Goal: Task Accomplishment & Management: Use online tool/utility

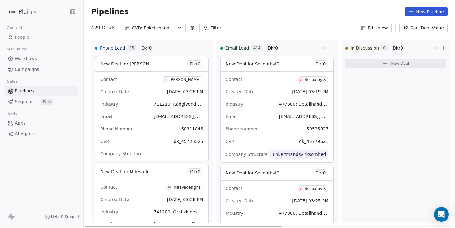
click at [366, 144] on div "In Discussion 0 Dkr 0 New Deal" at bounding box center [395, 131] width 108 height 183
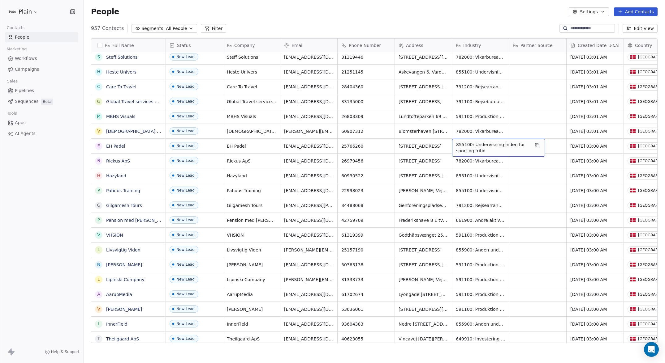
drag, startPoint x: 479, startPoint y: 138, endPoint x: 480, endPoint y: 144, distance: 5.6
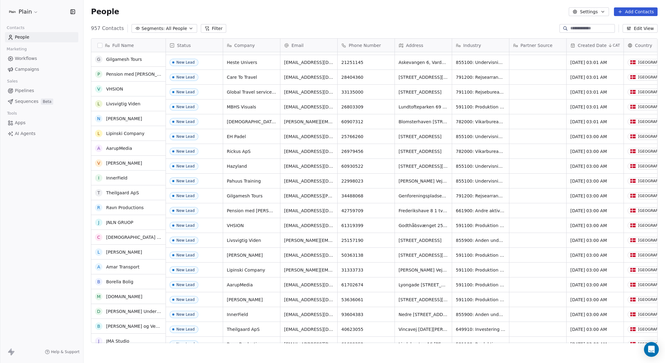
scroll to position [799, 0]
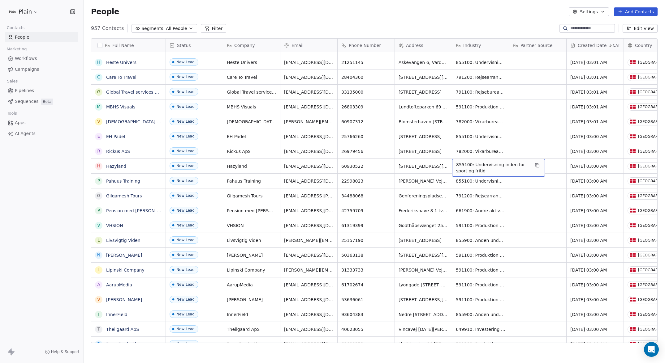
click at [485, 170] on span "855100: Undervisning inden for sport og fritid" at bounding box center [493, 168] width 74 height 12
click at [483, 171] on span "855100: Undervisning inden for sport og fritid" at bounding box center [493, 168] width 74 height 12
click at [459, 163] on textarea "**********" at bounding box center [498, 168] width 92 height 19
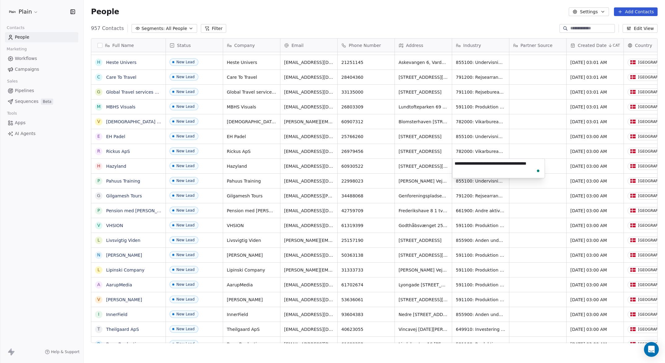
click at [395, 161] on html "Plain Contacts People Marketing Workflows Campaigns Sales Pipelines Sequences B…" at bounding box center [332, 181] width 665 height 363
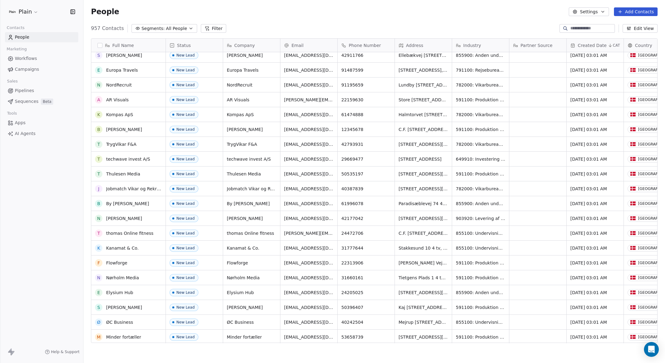
scroll to position [192, 0]
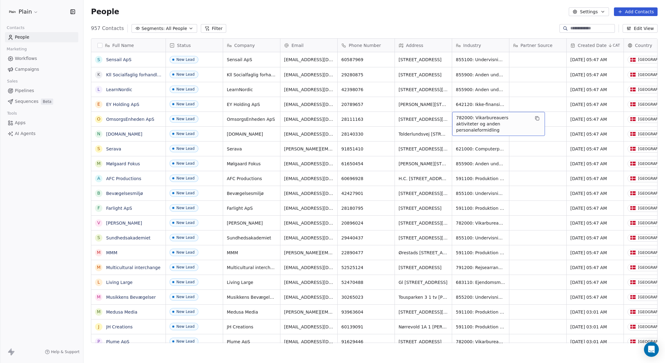
click at [485, 117] on span "782000: Vikarbureauers aktiviteter og anden personaleformidling" at bounding box center [493, 124] width 74 height 19
click at [462, 116] on textarea "**********" at bounding box center [498, 121] width 92 height 19
click at [458, 96] on html "Plain Contacts People Marketing Workflows Campaigns Sales Pipelines Sequences B…" at bounding box center [332, 181] width 665 height 363
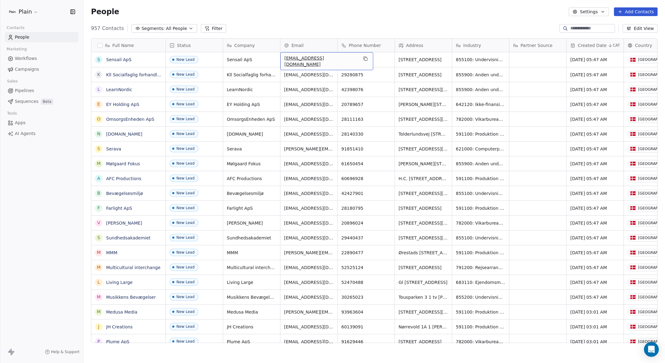
click at [290, 58] on span "[EMAIL_ADDRESS][DOMAIN_NAME]" at bounding box center [321, 61] width 74 height 12
click at [291, 60] on input "**********" at bounding box center [317, 60] width 70 height 12
click at [413, 65] on html "Plain Contacts People Marketing Workflows Campaigns Sales Pipelines Sequences B…" at bounding box center [332, 181] width 665 height 363
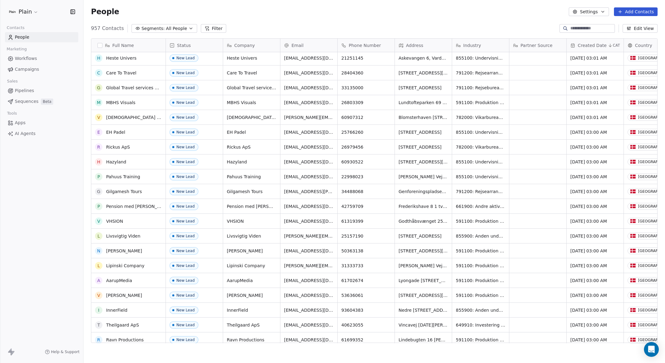
scroll to position [810, 0]
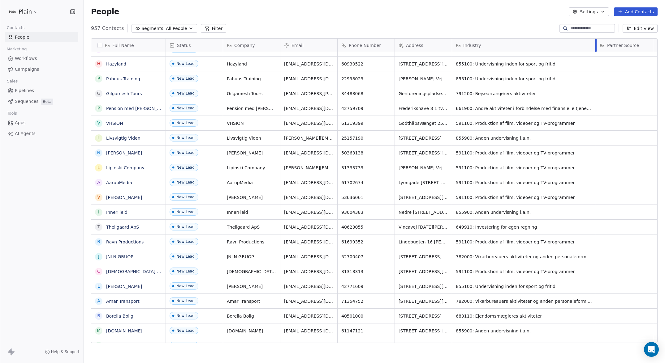
drag, startPoint x: 508, startPoint y: 44, endPoint x: 596, endPoint y: 46, distance: 88.2
click at [596, 47] on div at bounding box center [596, 45] width 2 height 13
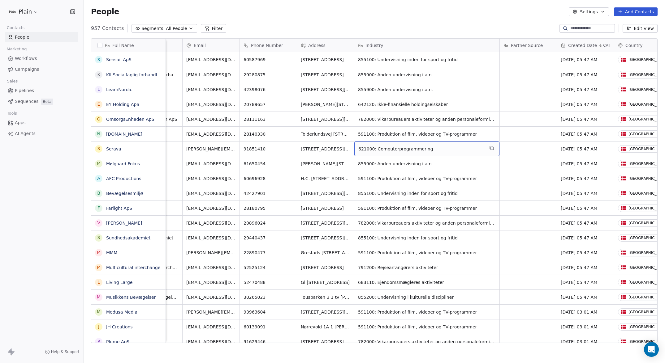
drag, startPoint x: 418, startPoint y: 152, endPoint x: 282, endPoint y: 150, distance: 135.2
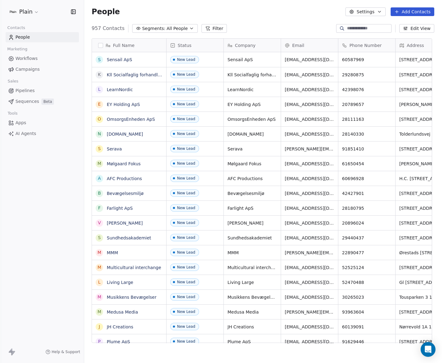
scroll to position [5, 5]
